Goal: Navigation & Orientation: Find specific page/section

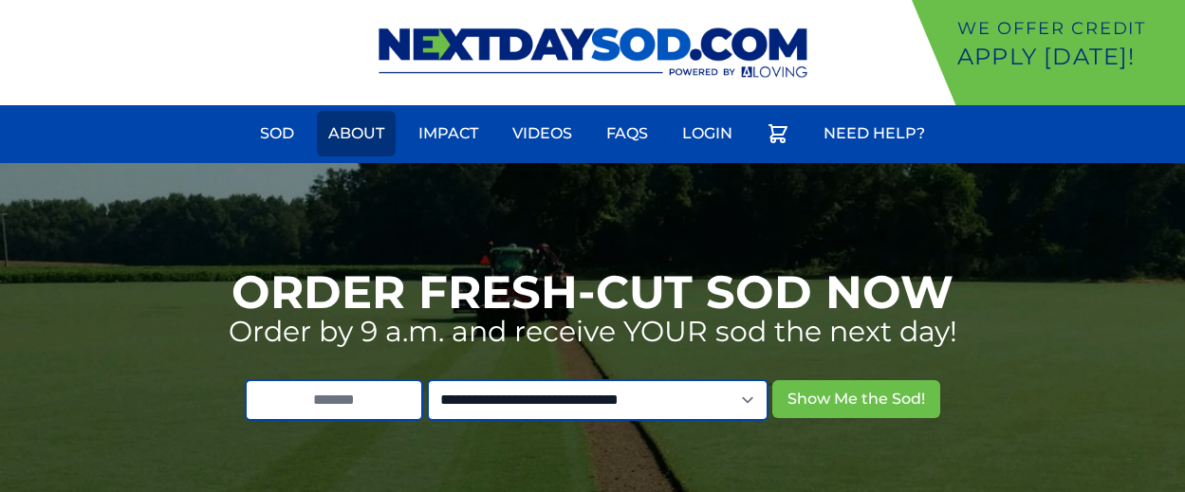
click at [359, 135] on link "About" at bounding box center [356, 134] width 79 height 46
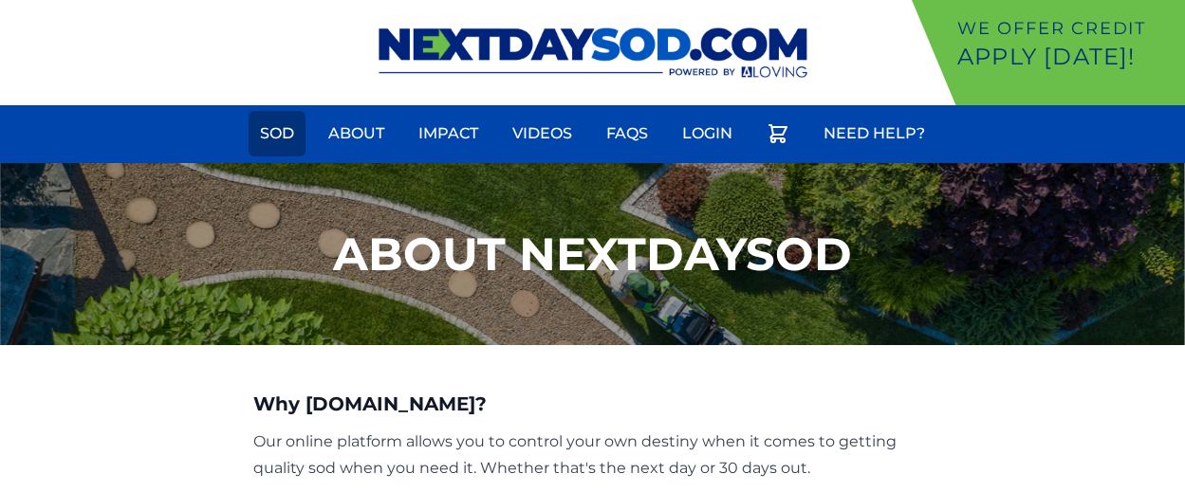
click at [291, 131] on link "Sod" at bounding box center [277, 134] width 57 height 46
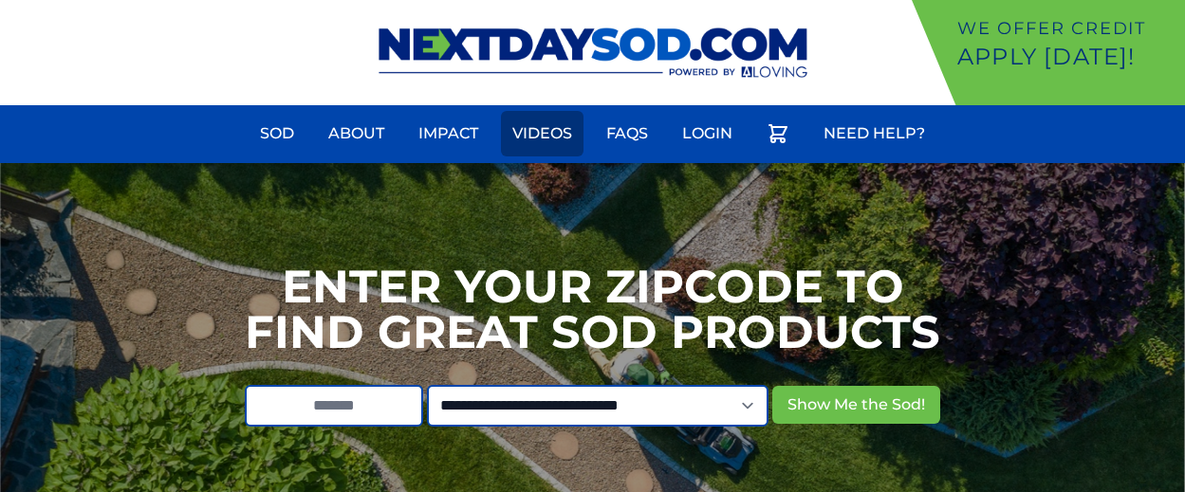
click at [519, 129] on link "Videos" at bounding box center [542, 134] width 83 height 46
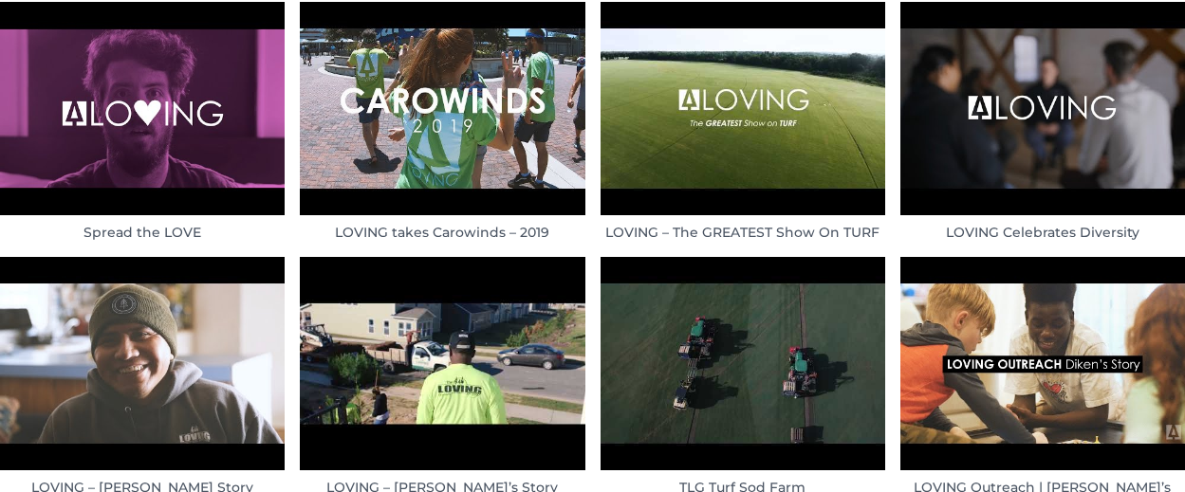
scroll to position [1378, 0]
